Goal: Transaction & Acquisition: Purchase product/service

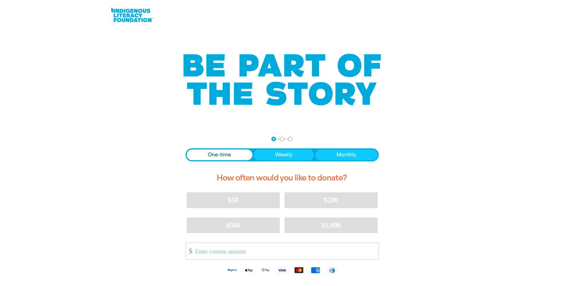
click at [226, 155] on span "One-time" at bounding box center [219, 154] width 23 height 7
click at [227, 196] on button "$50" at bounding box center [233, 199] width 93 height 15
select select "AU"
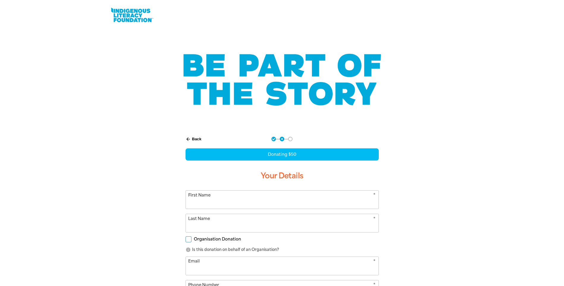
click at [231, 205] on input "First Name" at bounding box center [282, 200] width 193 height 18
type input "[PERSON_NAME]"
type input "[PERSON_NAME][EMAIL_ADDRESS][PERSON_NAME][DOMAIN_NAME]"
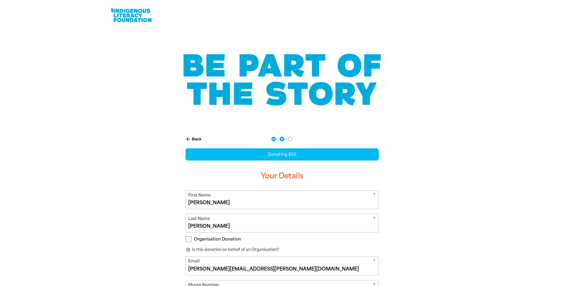
type input "[PHONE_NUMBER]"
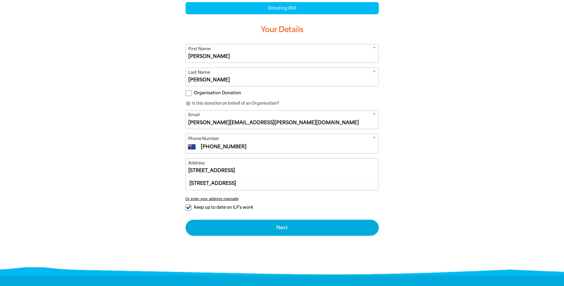
scroll to position [149, 0]
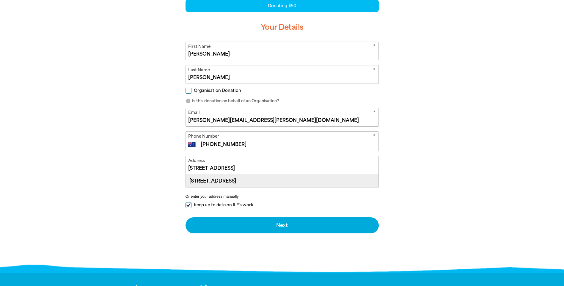
click at [256, 182] on div "[STREET_ADDRESS]" at bounding box center [282, 181] width 193 height 13
type input "[STREET_ADDRESS]"
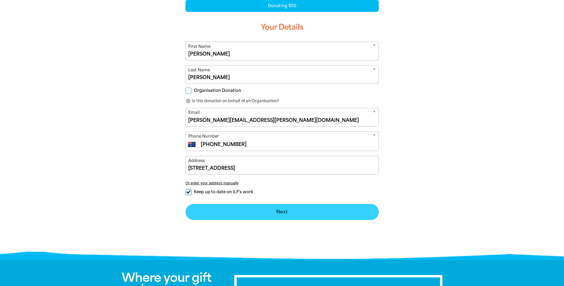
click at [289, 216] on button "Next chevron_right" at bounding box center [281, 212] width 193 height 16
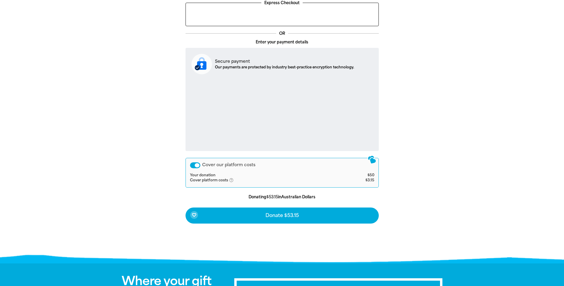
scroll to position [178, 0]
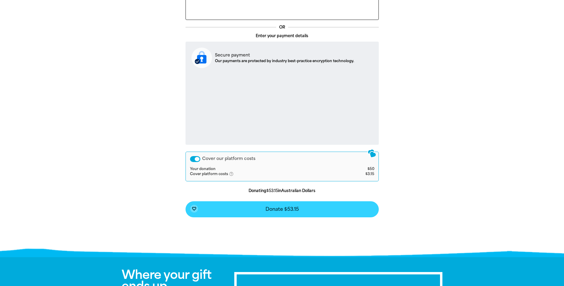
click at [320, 211] on button "favorite_border Donate $53.15" at bounding box center [281, 209] width 193 height 16
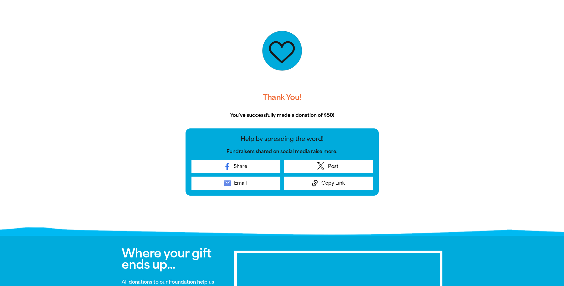
scroll to position [0, 0]
